Goal: Transaction & Acquisition: Purchase product/service

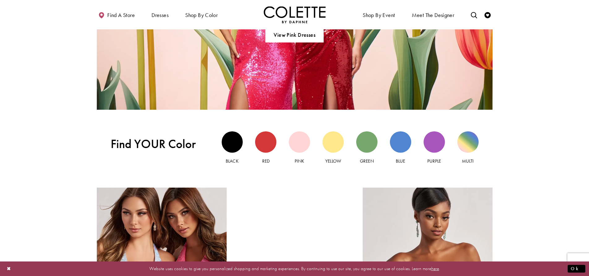
scroll to position [571, 0]
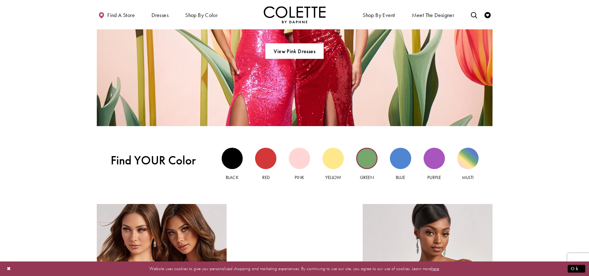
click at [365, 161] on div "Green view" at bounding box center [366, 158] width 21 height 21
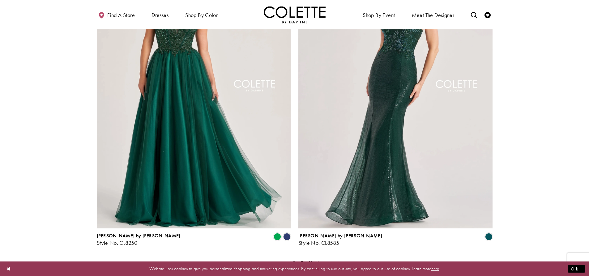
scroll to position [1080, 0]
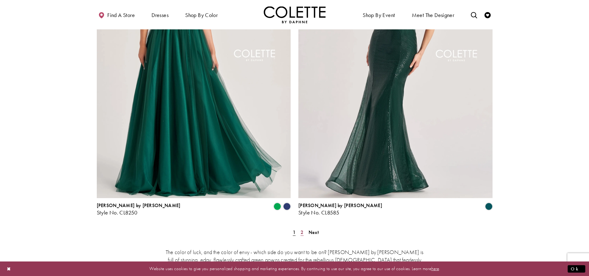
click at [302, 229] on span "2" at bounding box center [301, 232] width 3 height 6
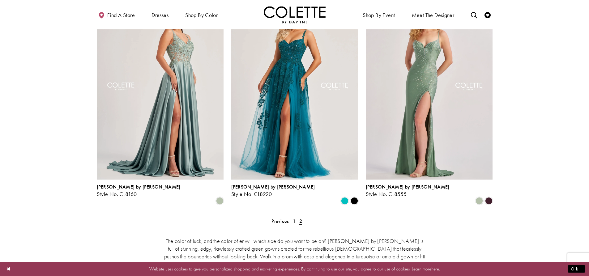
scroll to position [91, 0]
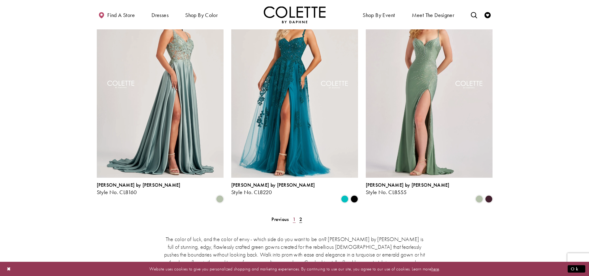
click at [294, 216] on span "1" at bounding box center [294, 219] width 3 height 6
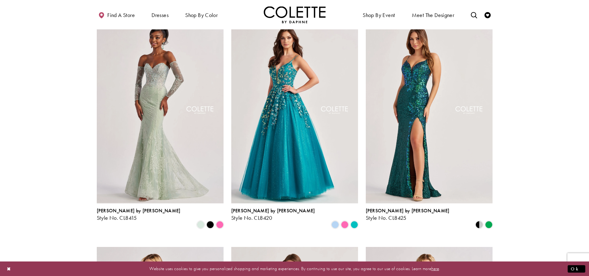
scroll to position [235, 0]
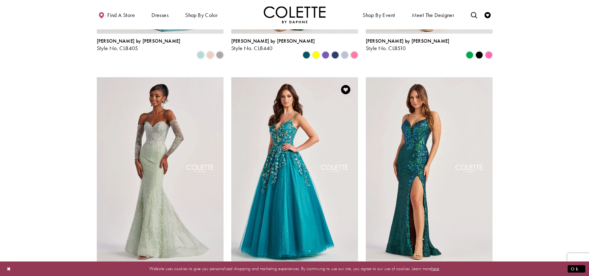
click at [298, 157] on img "Visit Colette by Daphne Style No. CL8420 Page" at bounding box center [294, 169] width 127 height 184
